Goal: Information Seeking & Learning: Learn about a topic

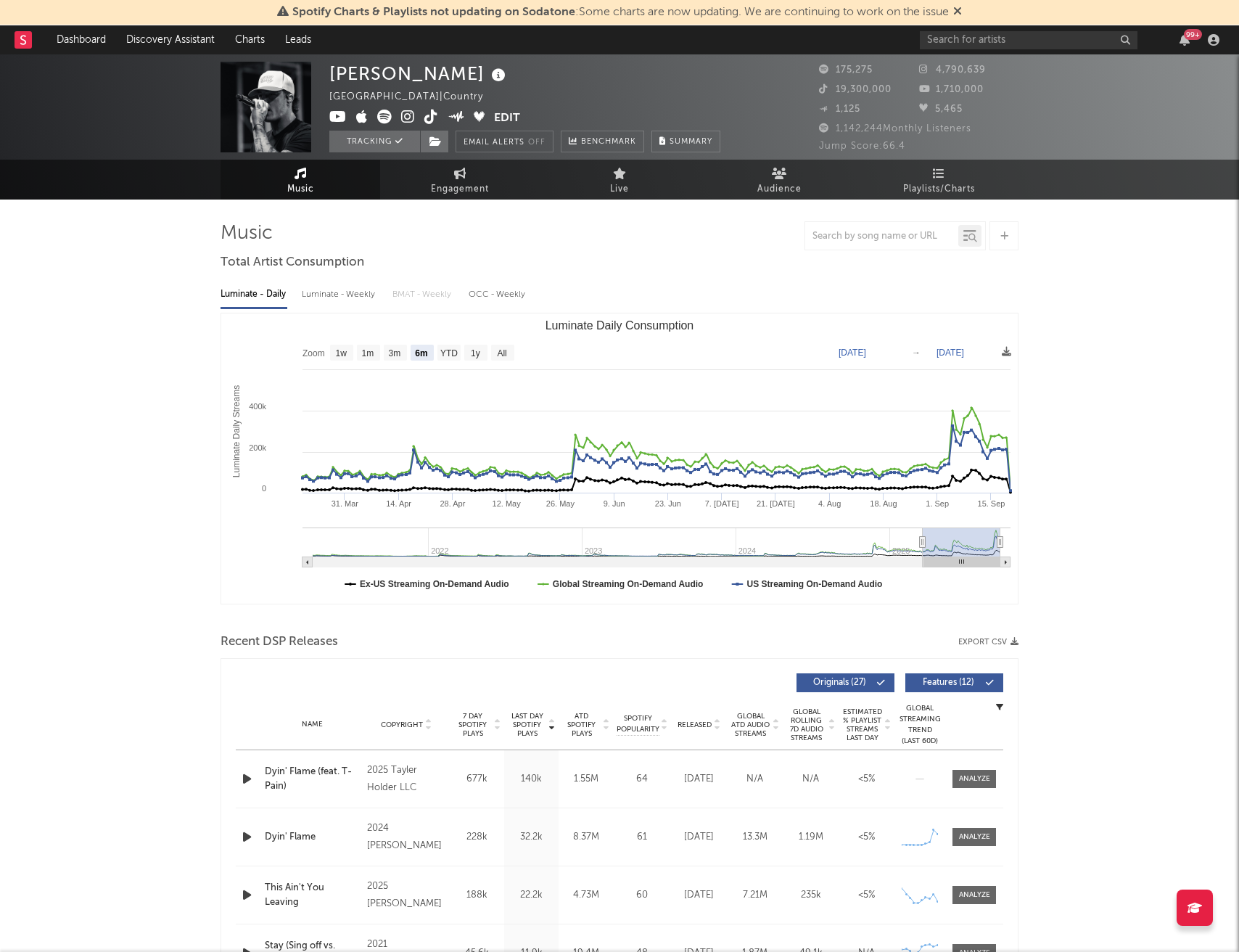
select select "6m"
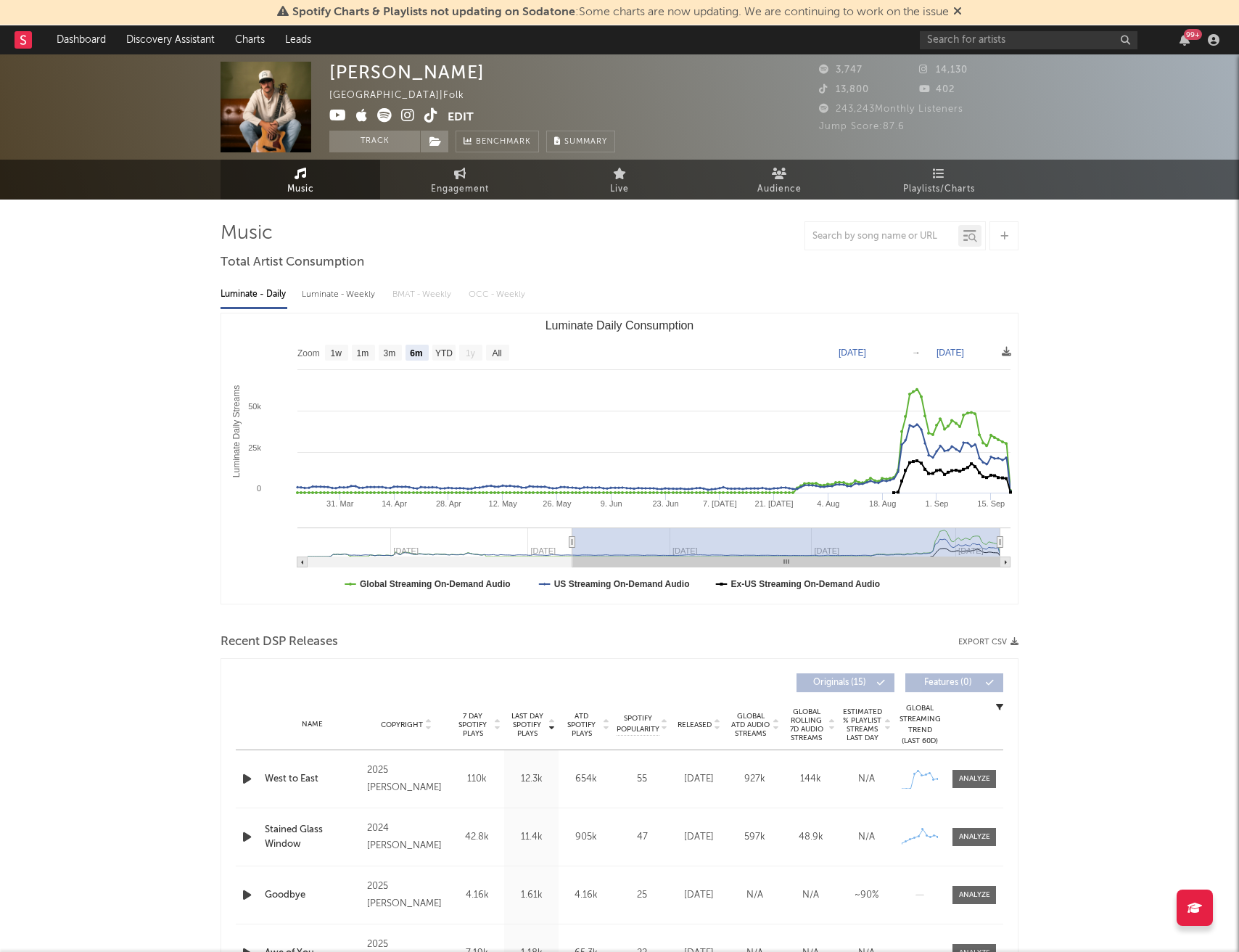
select select "6m"
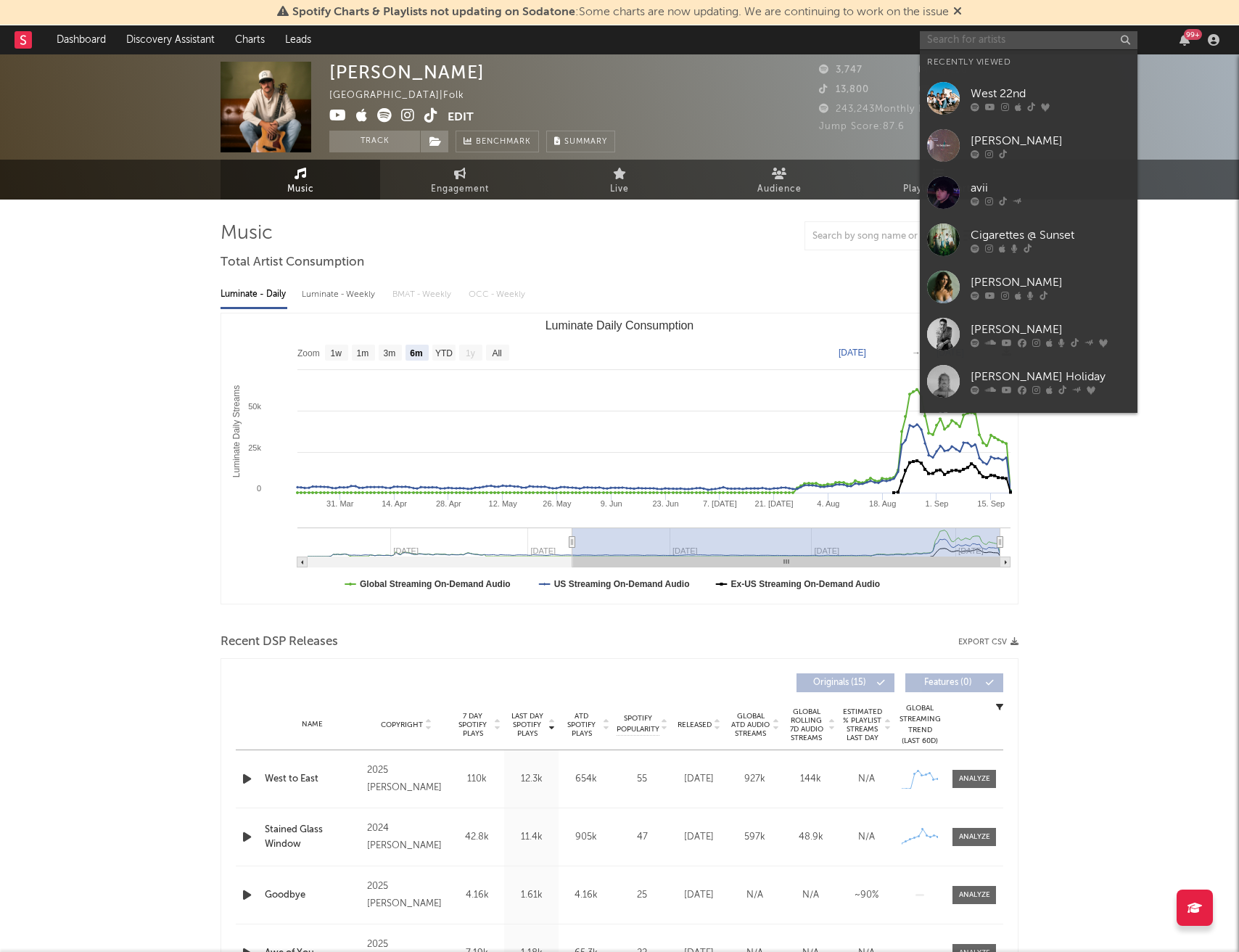
click at [982, 36] on input "text" at bounding box center [1028, 40] width 217 height 18
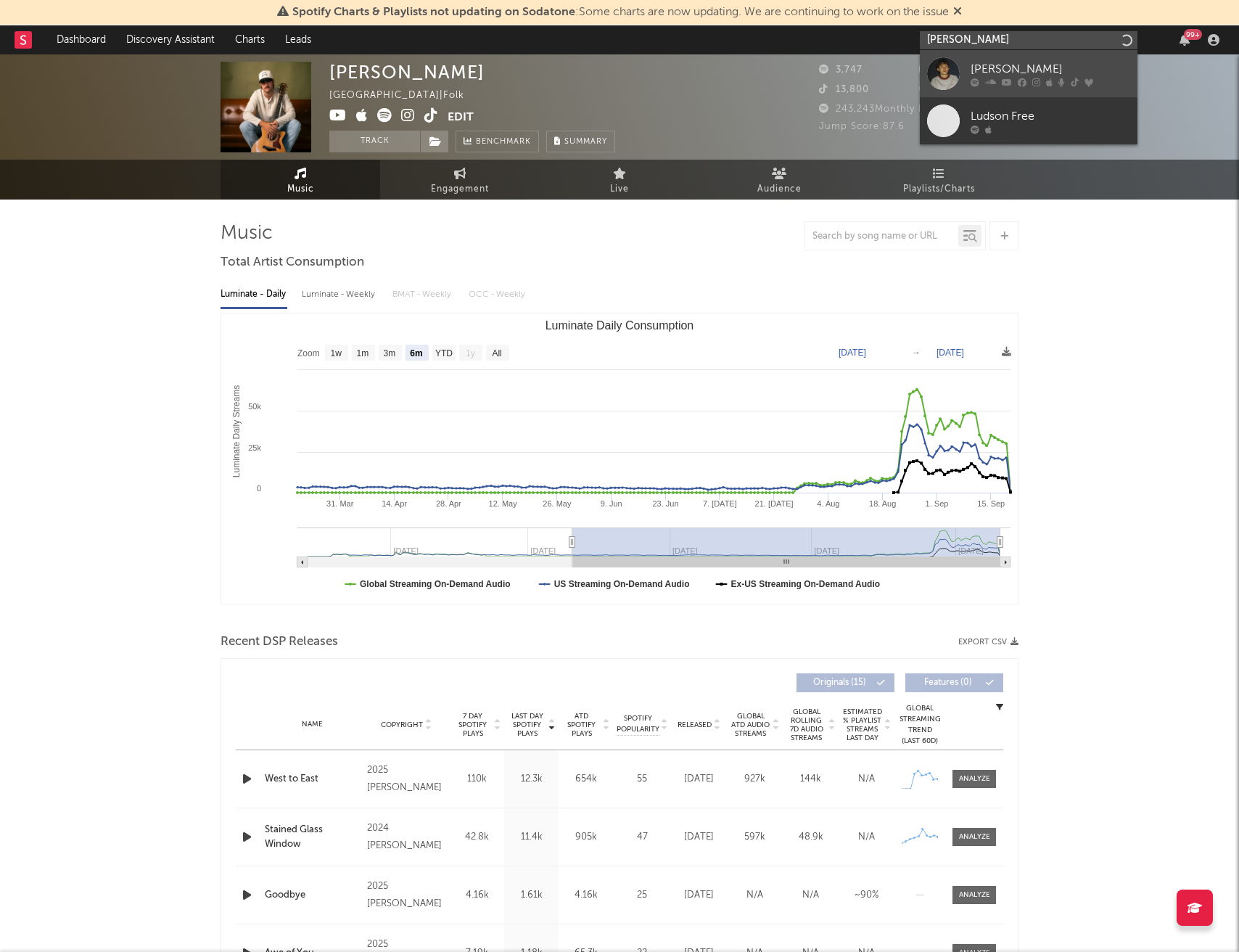
type input "hudson freeman"
click at [1033, 65] on div "Hudson Freeman" at bounding box center [1050, 68] width 159 height 17
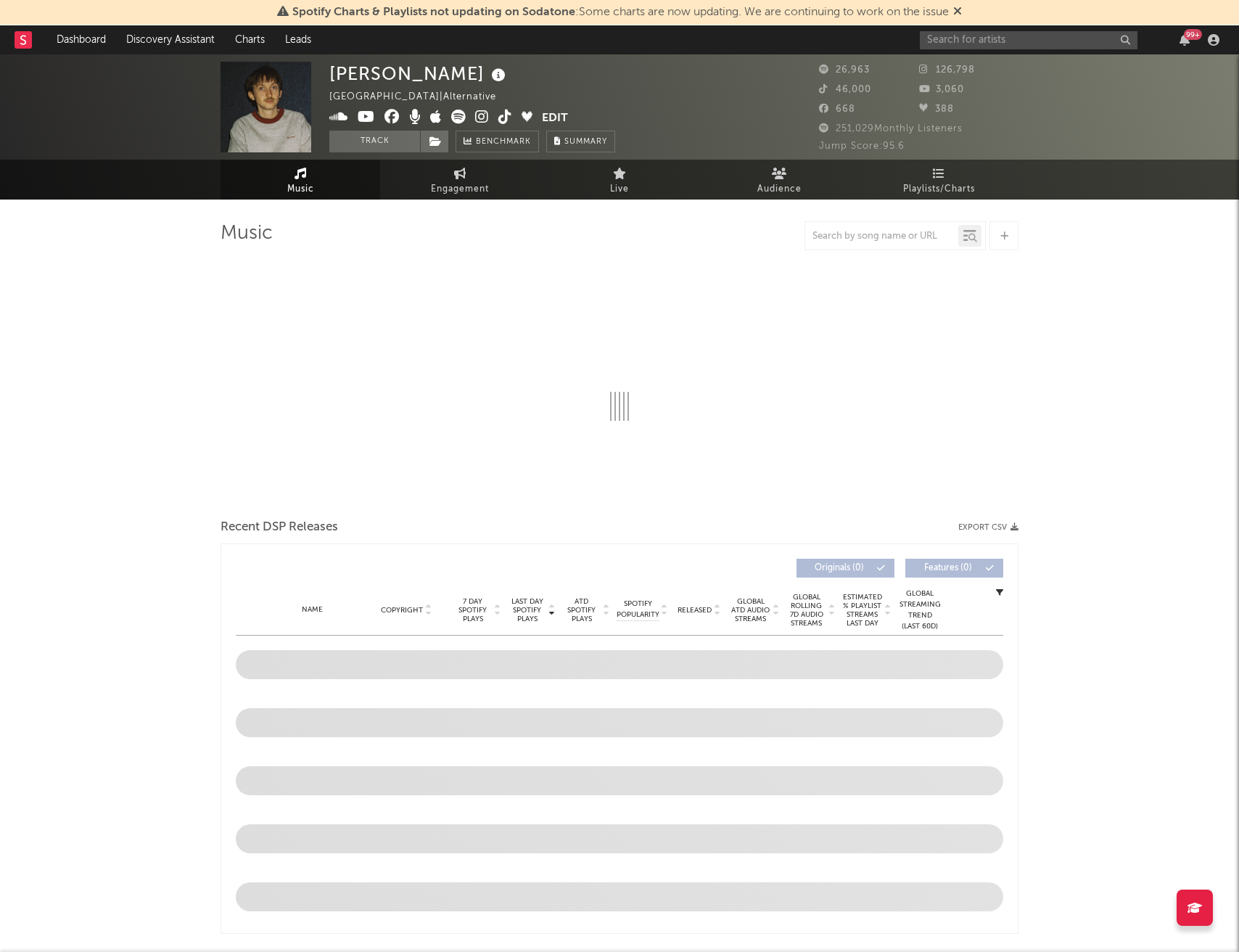
select select "6m"
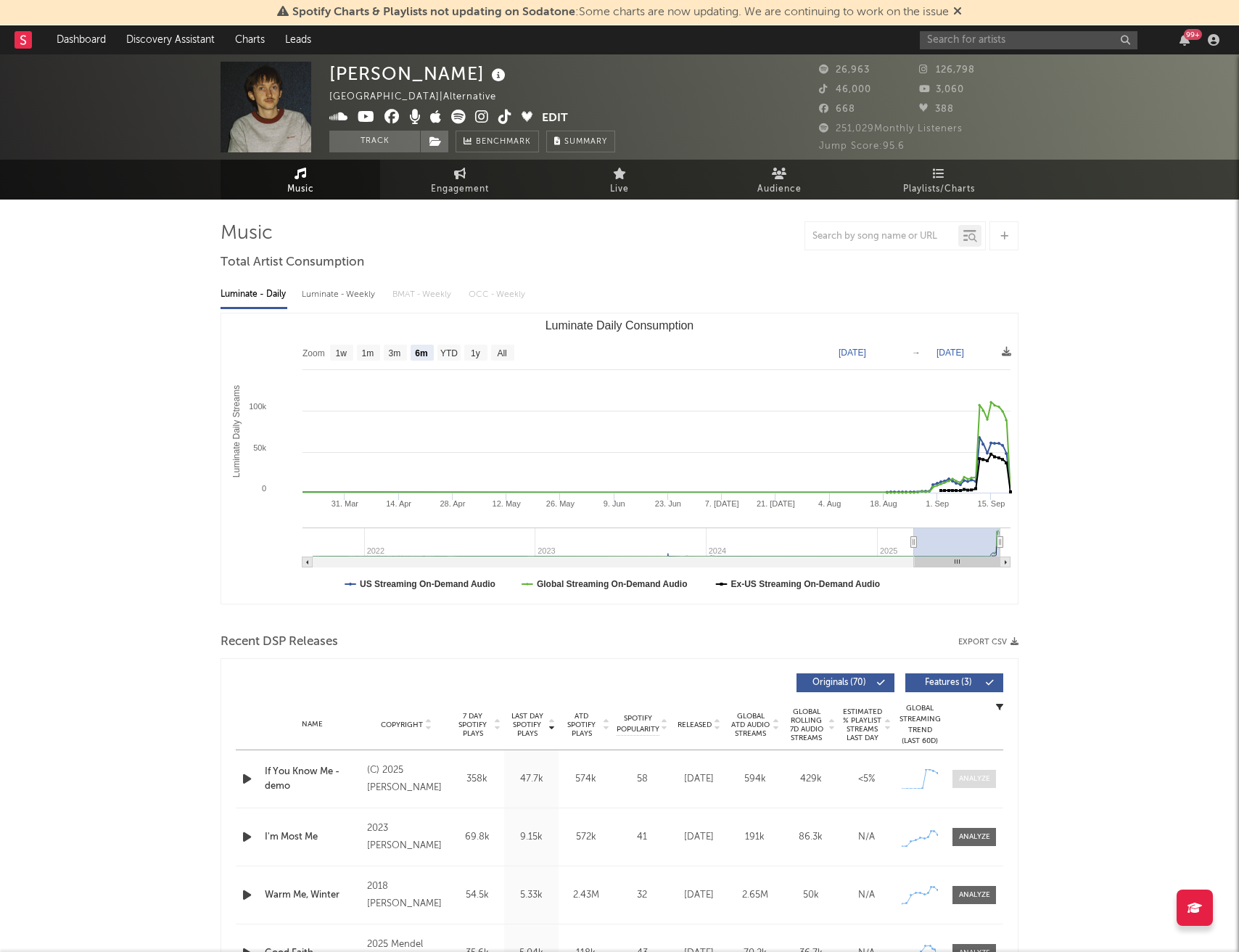
click at [967, 778] on div at bounding box center [975, 779] width 31 height 11
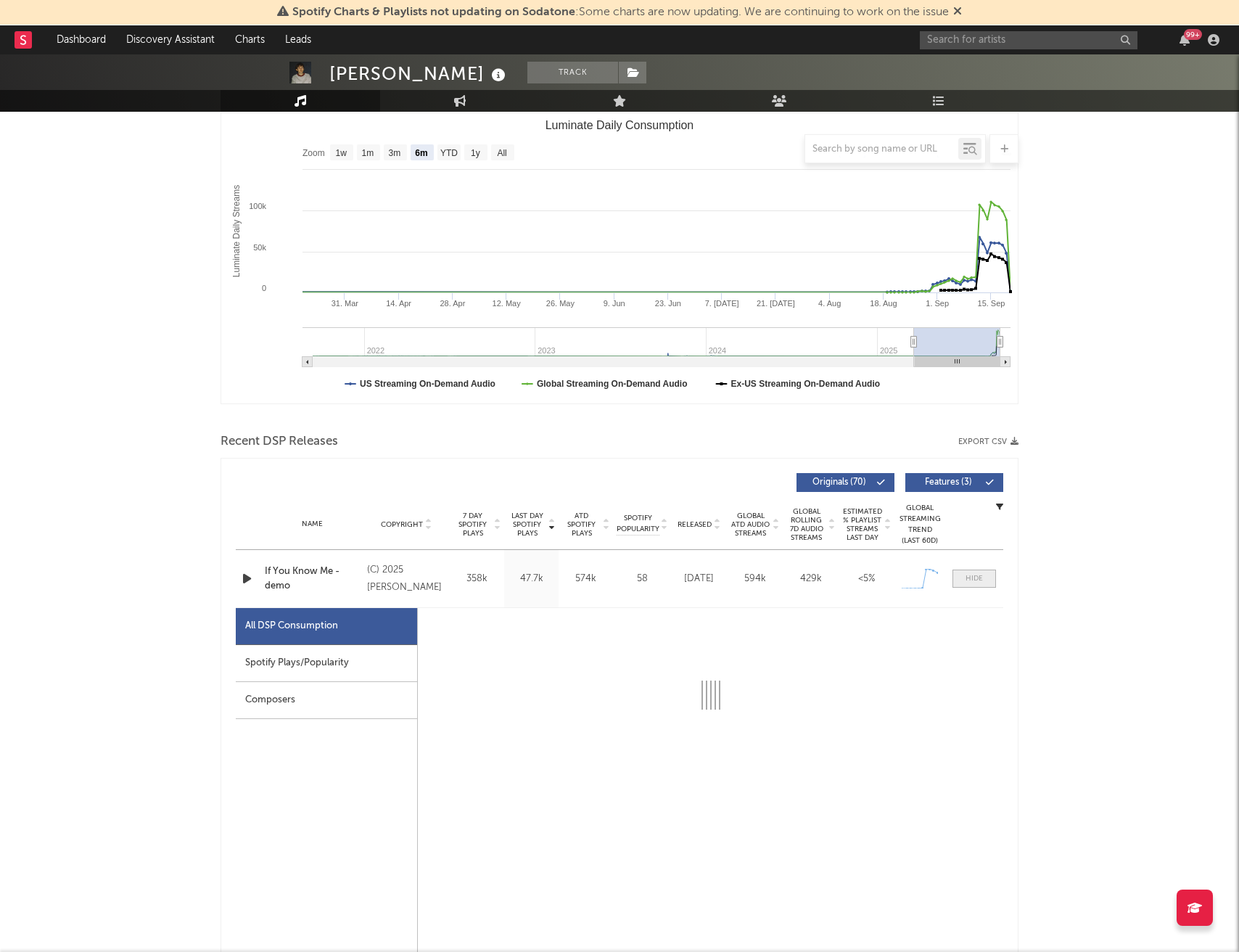
select select "1w"
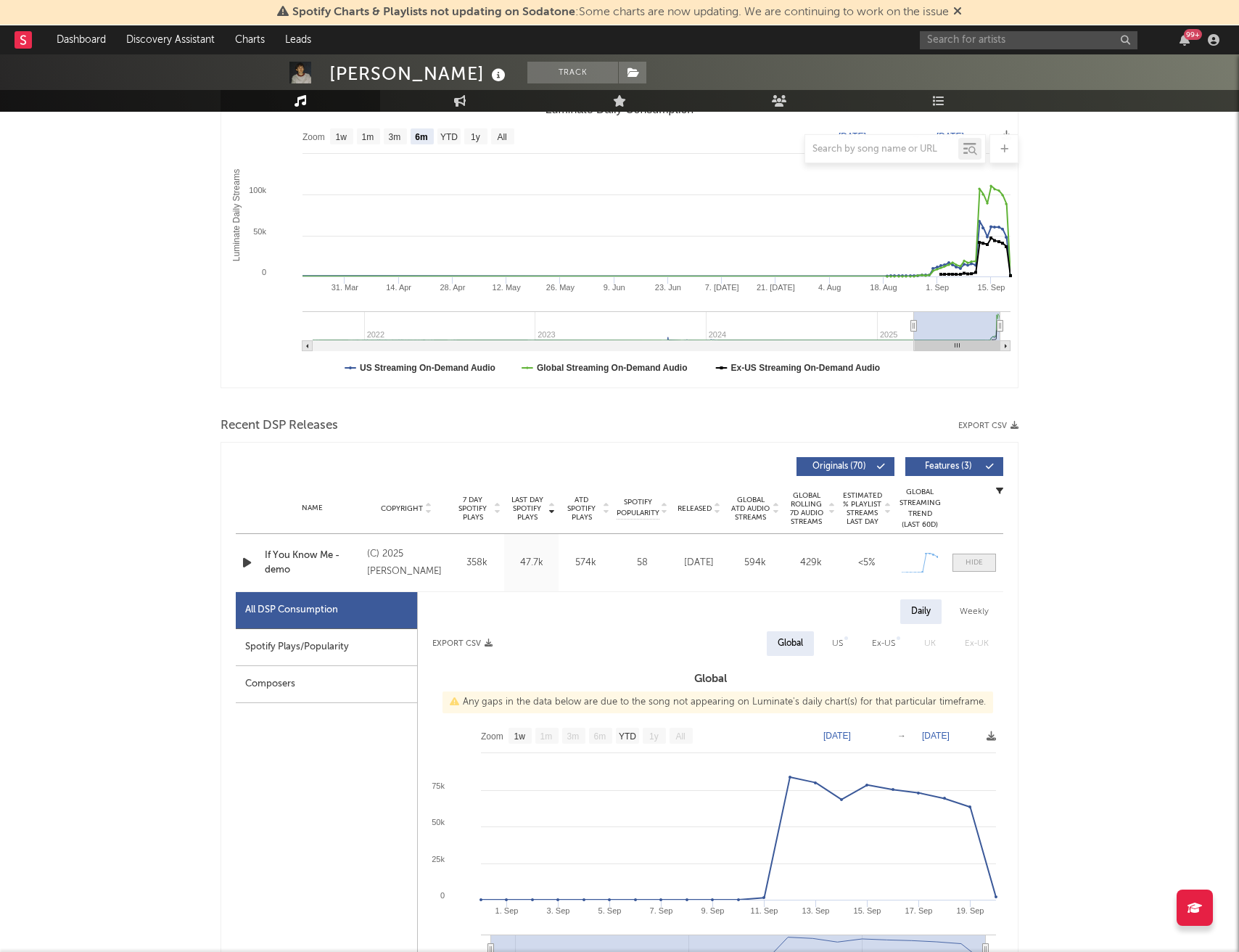
scroll to position [228, 0]
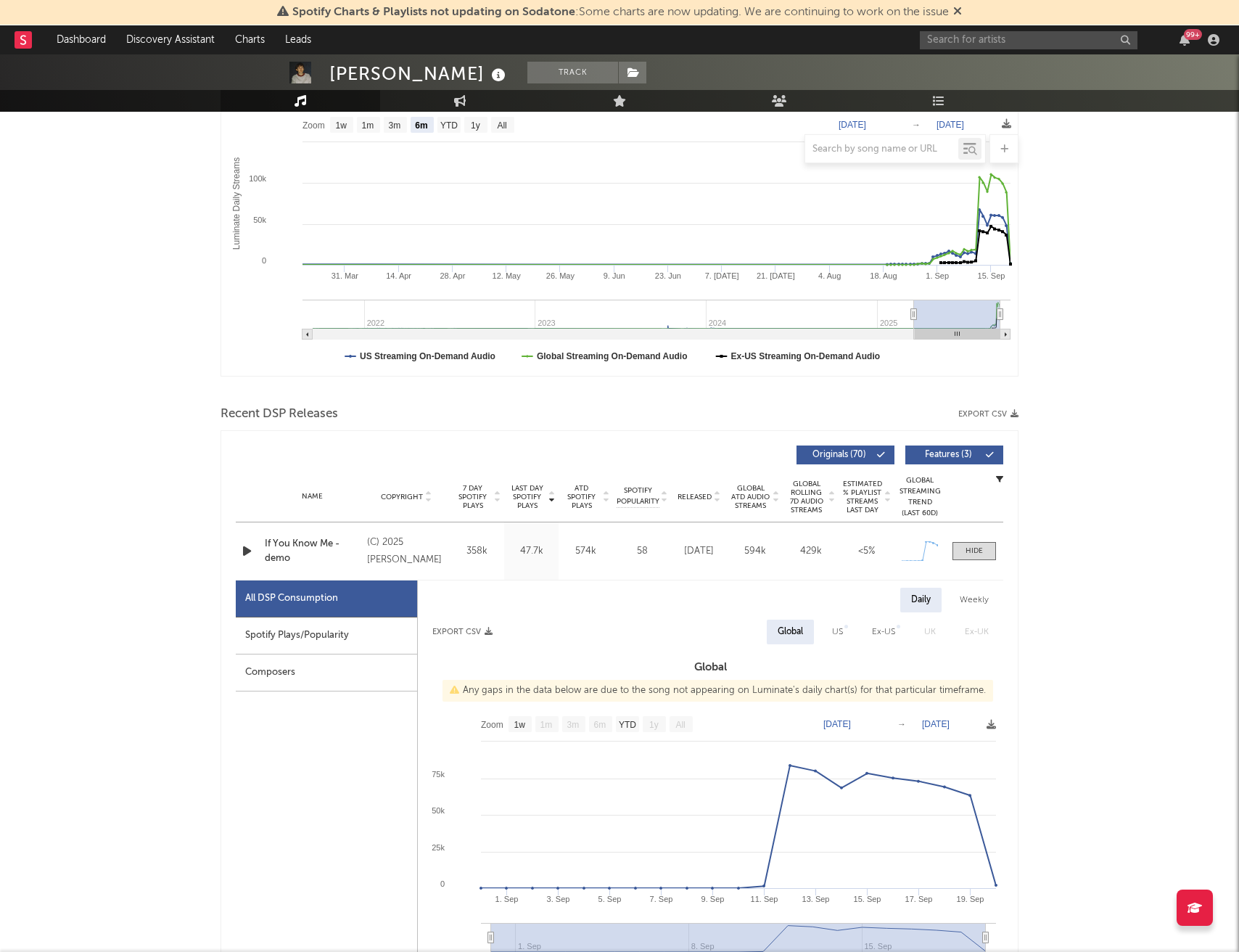
click at [841, 623] on div "US" at bounding box center [837, 631] width 11 height 17
select select "1w"
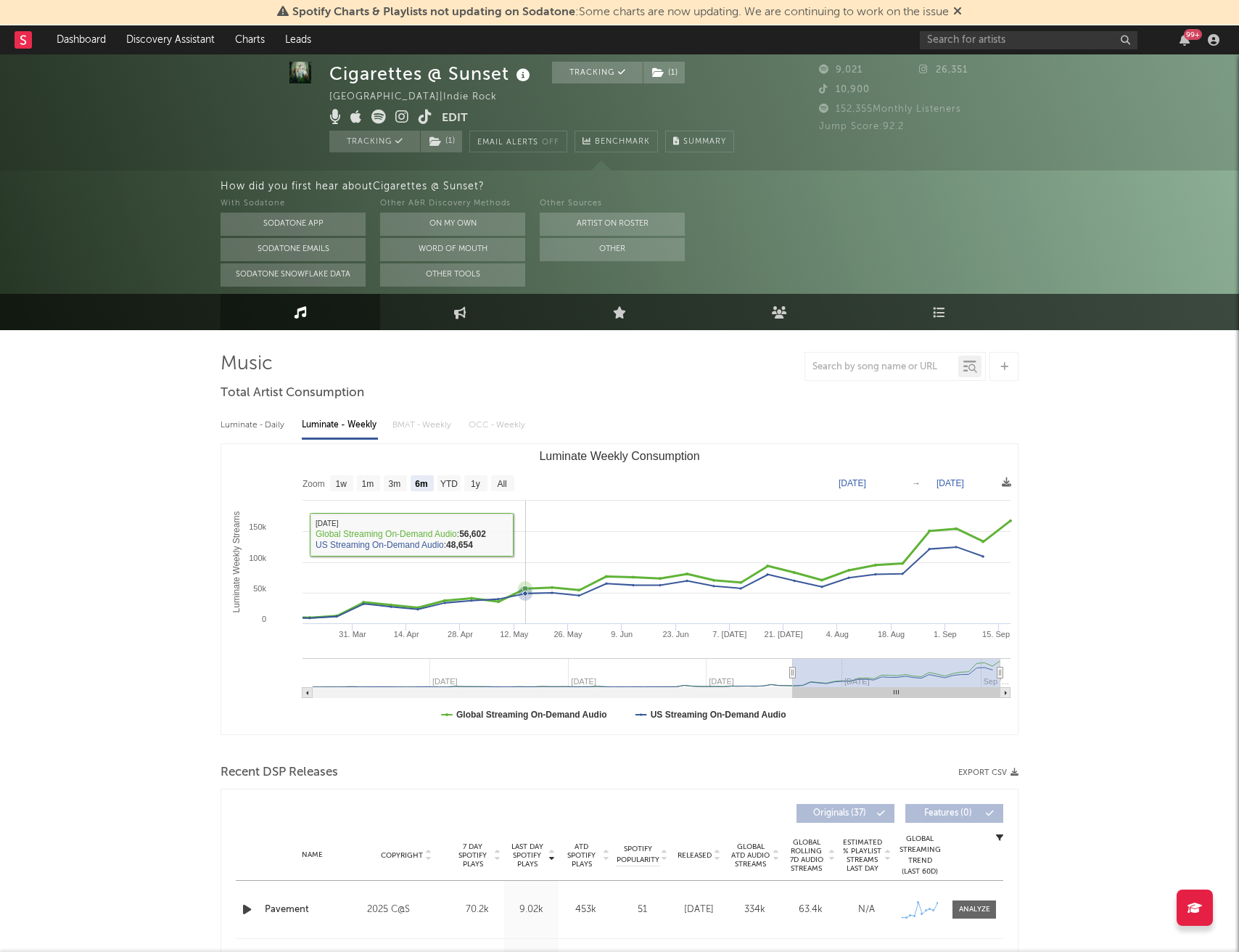
select select "6m"
